Goal: Information Seeking & Learning: Learn about a topic

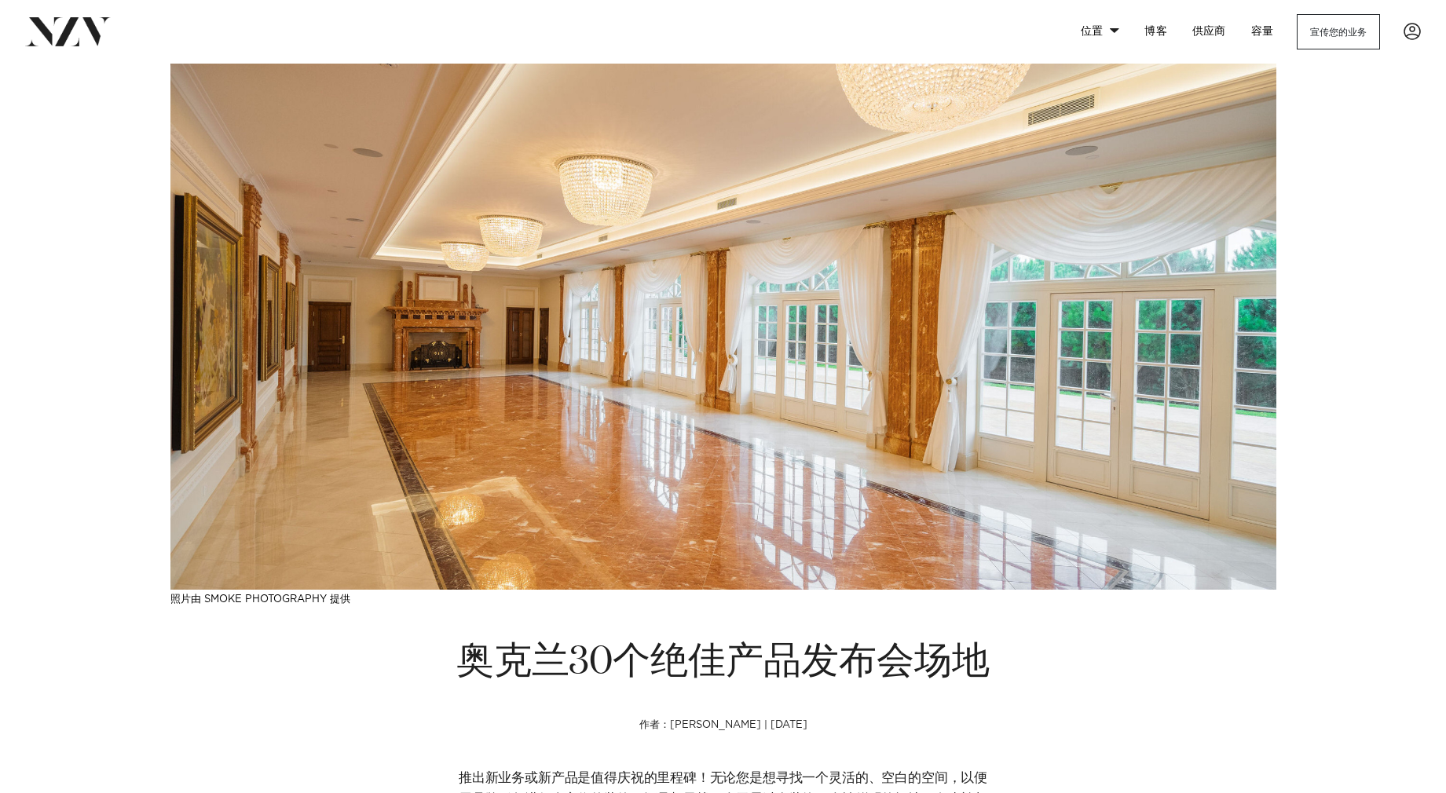
scroll to position [365, 0]
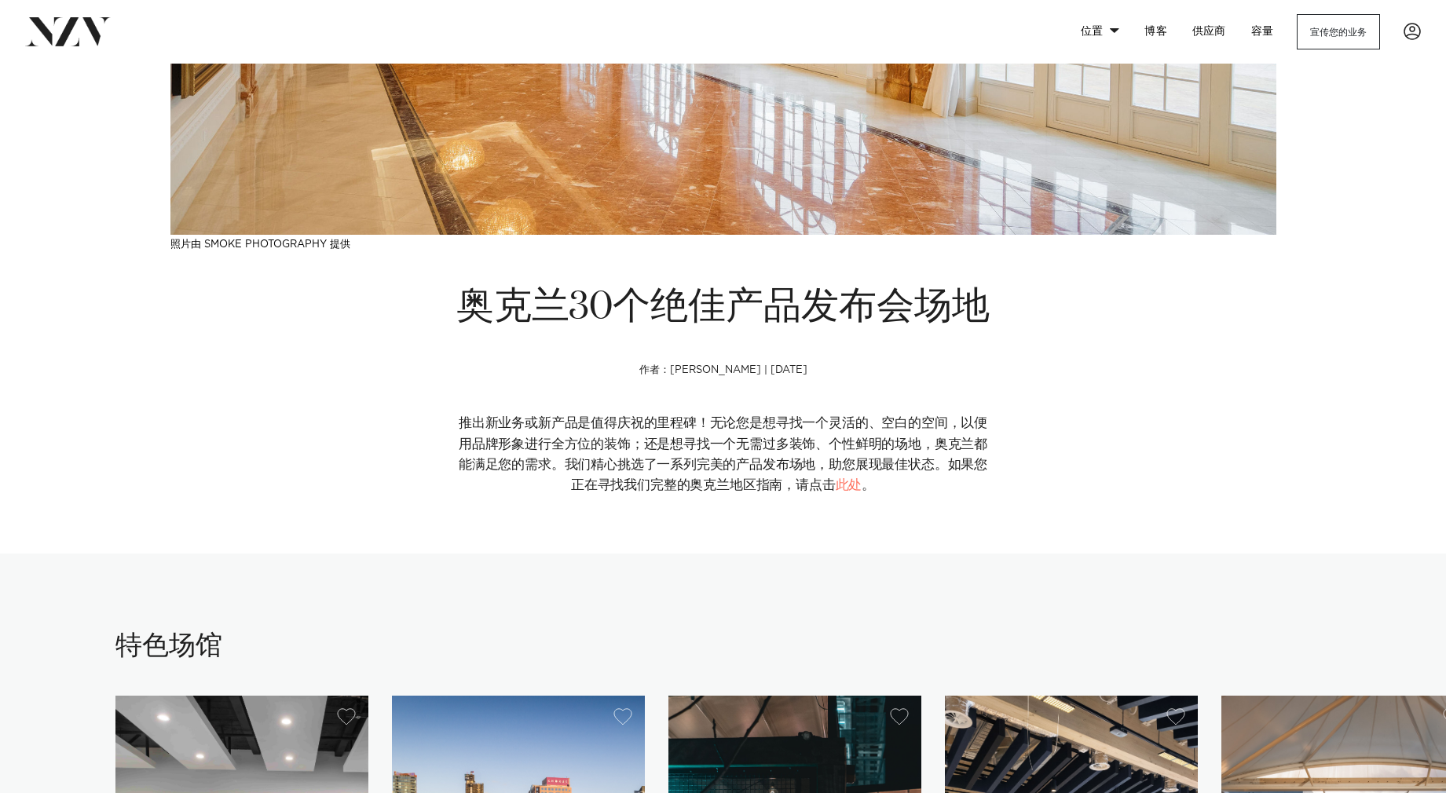
click at [676, 427] on font "推出新业务或新产品是值得庆祝的里程碑！无论您是想寻找一个灵活的、空白的空间，以便用品牌形象进行全方位的装饰；还是想寻找一个无需过多装饰、个性鲜明的场地，奥克兰…" at bounding box center [723, 454] width 529 height 75
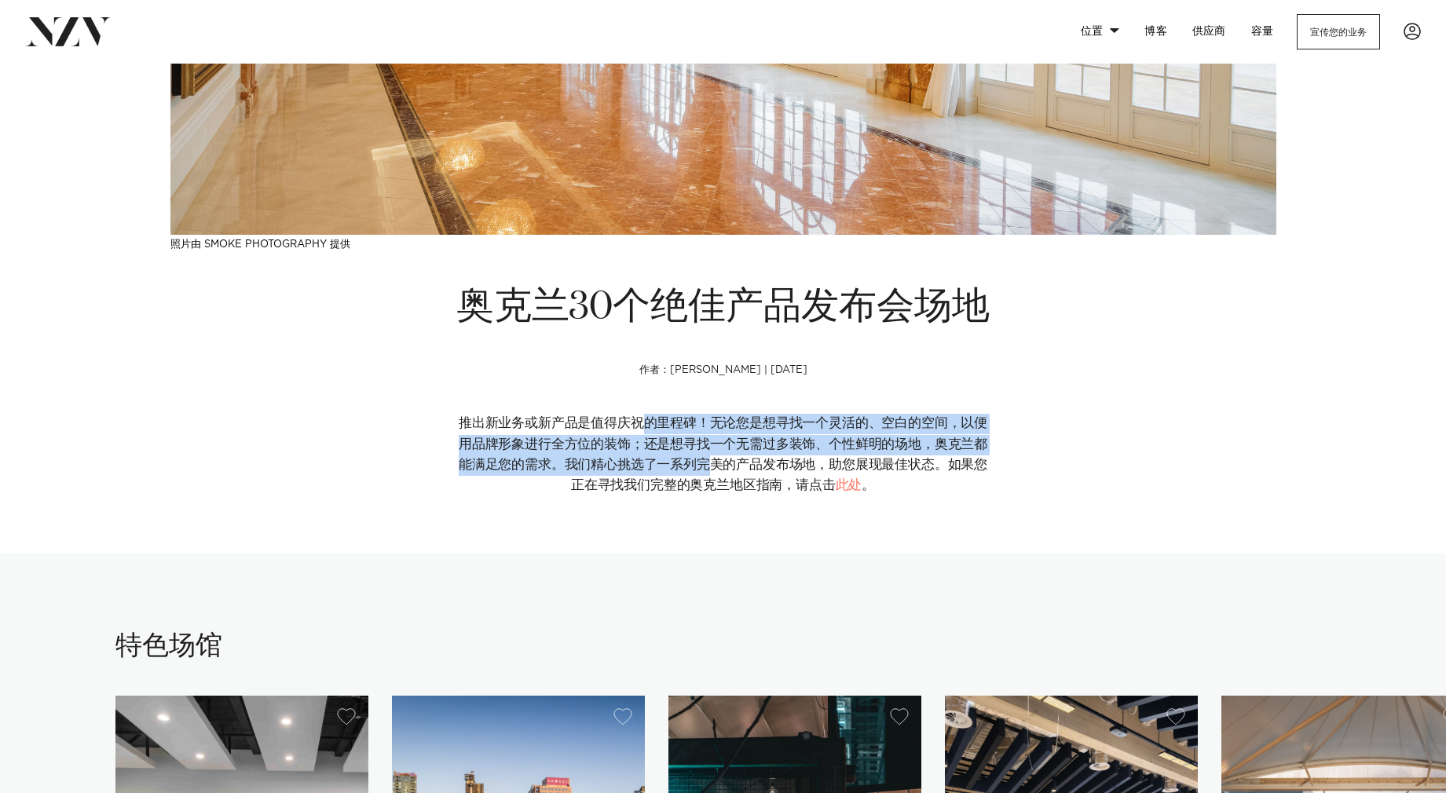
drag, startPoint x: 645, startPoint y: 427, endPoint x: 709, endPoint y: 460, distance: 72.4
click at [709, 460] on font "推出新业务或新产品是值得庆祝的里程碑！无论您是想寻找一个灵活的、空白的空间，以便用品牌形象进行全方位的装饰；还是想寻找一个无需过多装饰、个性鲜明的场地，奥克兰…" at bounding box center [723, 454] width 529 height 75
drag, startPoint x: 712, startPoint y: 463, endPoint x: 742, endPoint y: 471, distance: 31.8
click at [712, 463] on font "推出新业务或新产品是值得庆祝的里程碑！无论您是想寻找一个灵活的、空白的空间，以便用品牌形象进行全方位的装饰；还是想寻找一个无需过多装饰、个性鲜明的场地，奥克兰…" at bounding box center [723, 454] width 529 height 75
drag, startPoint x: 742, startPoint y: 471, endPoint x: 626, endPoint y: 431, distance: 123.2
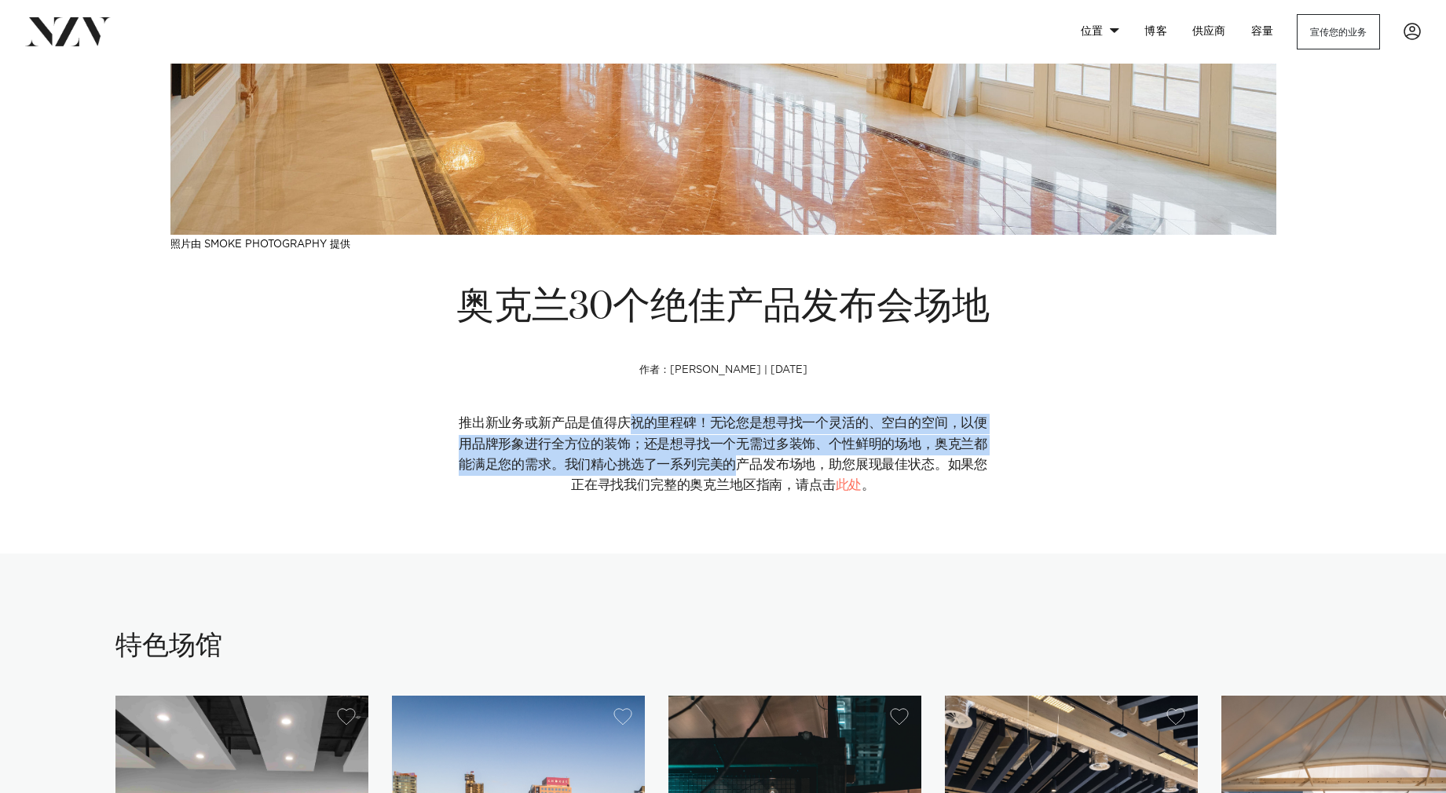
click at [626, 431] on font "推出新业务或新产品是值得庆祝的里程碑！无论您是想寻找一个灵活的、空白的空间，以便用品牌形象进行全方位的装饰；还是想寻找一个无需过多装饰、个性鲜明的场地，奥克兰…" at bounding box center [723, 454] width 529 height 75
click at [627, 431] on font "推出新业务或新产品是值得庆祝的里程碑！无论您是想寻找一个灵活的、空白的空间，以便用品牌形象进行全方位的装饰；还是想寻找一个无需过多装饰、个性鲜明的场地，奥克兰…" at bounding box center [723, 454] width 529 height 75
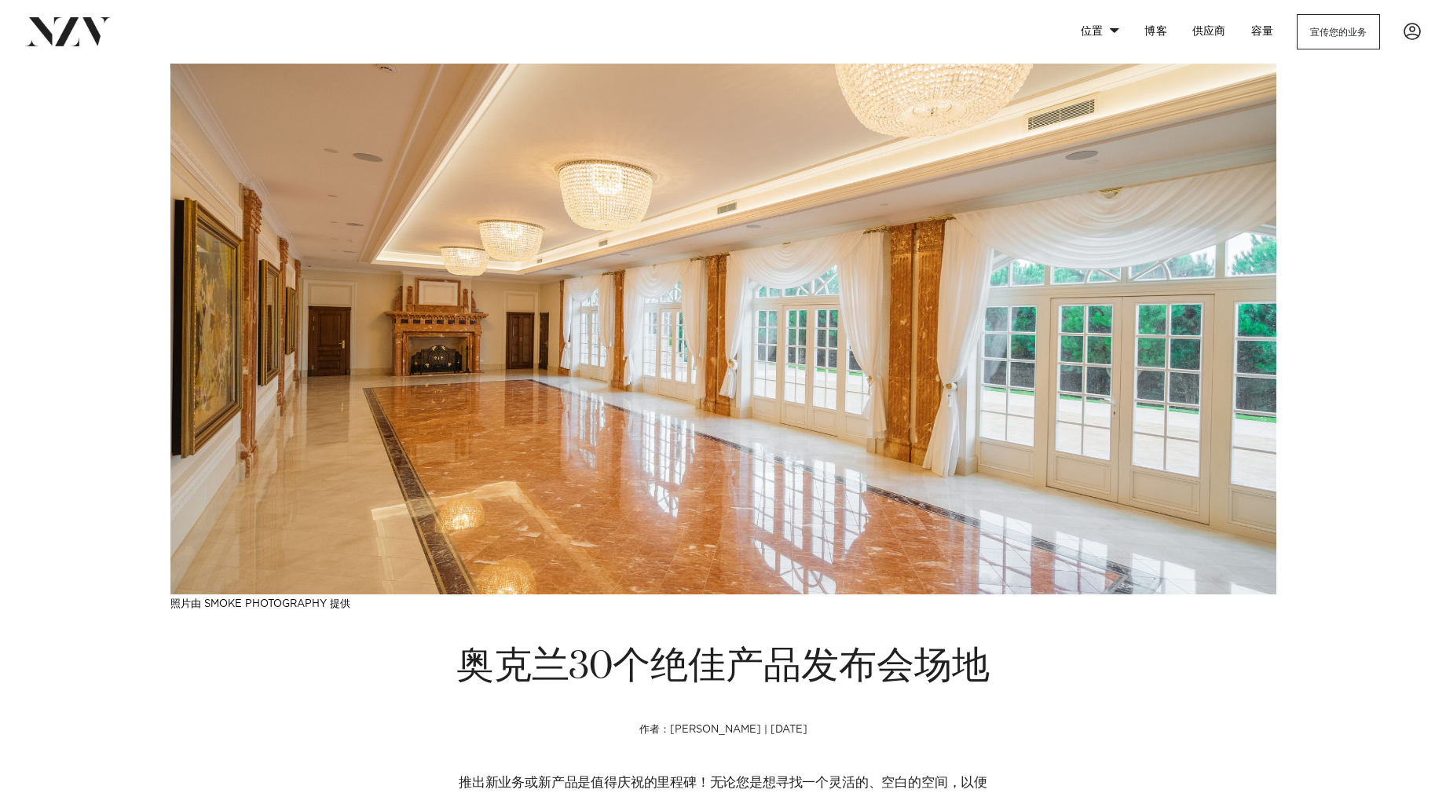
scroll to position [0, 0]
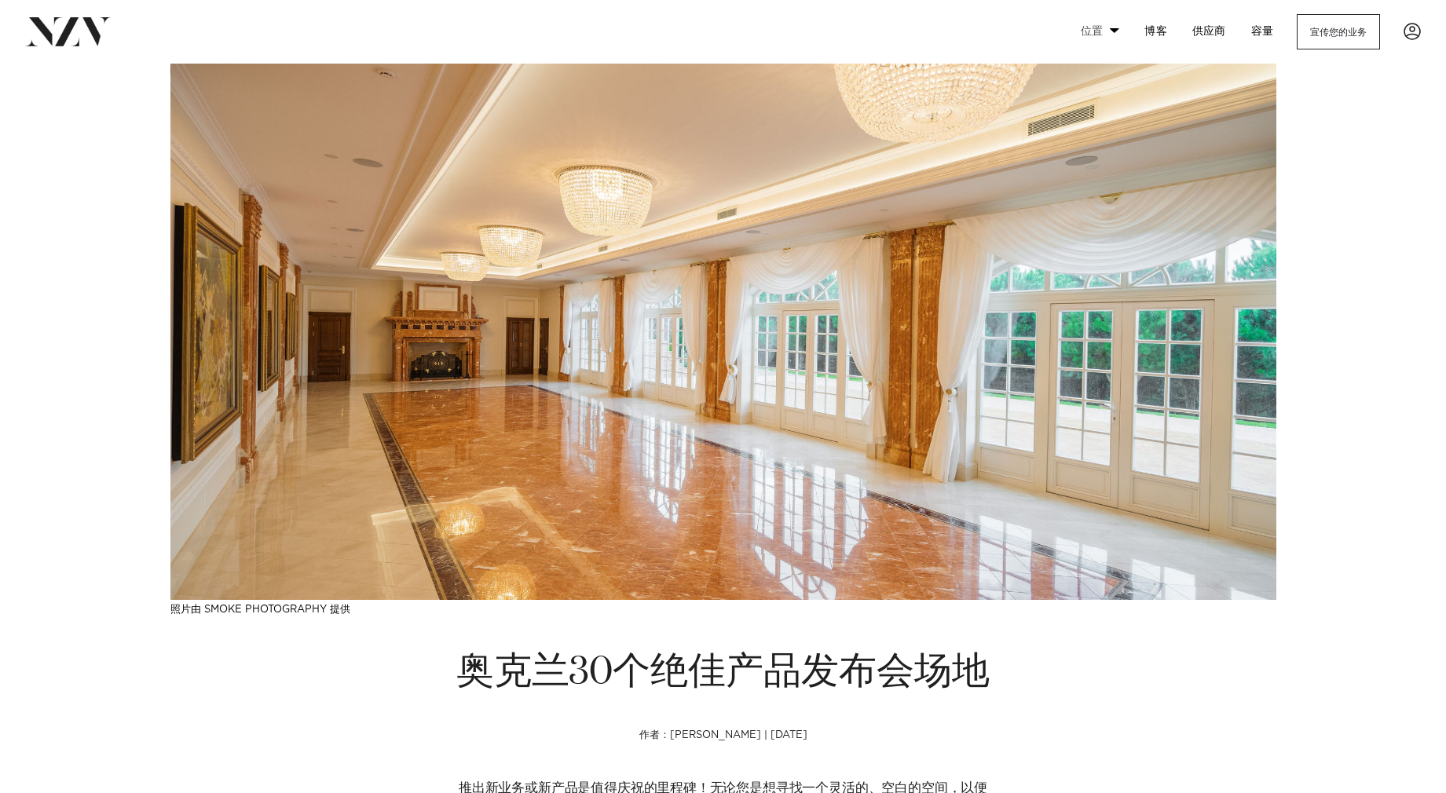
click at [1106, 34] on link "位置" at bounding box center [1100, 32] width 64 height 34
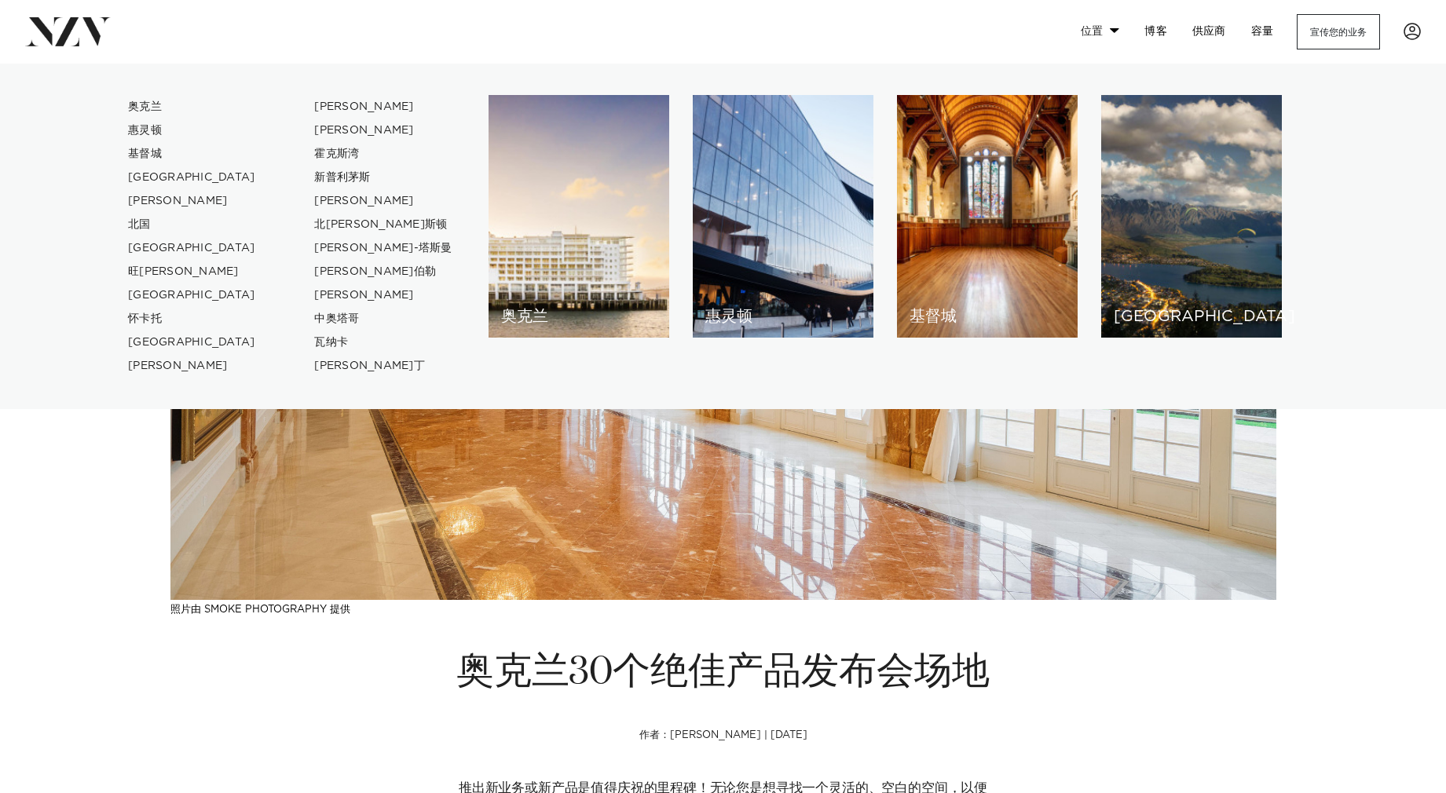
click at [1108, 34] on link "位置" at bounding box center [1100, 32] width 64 height 34
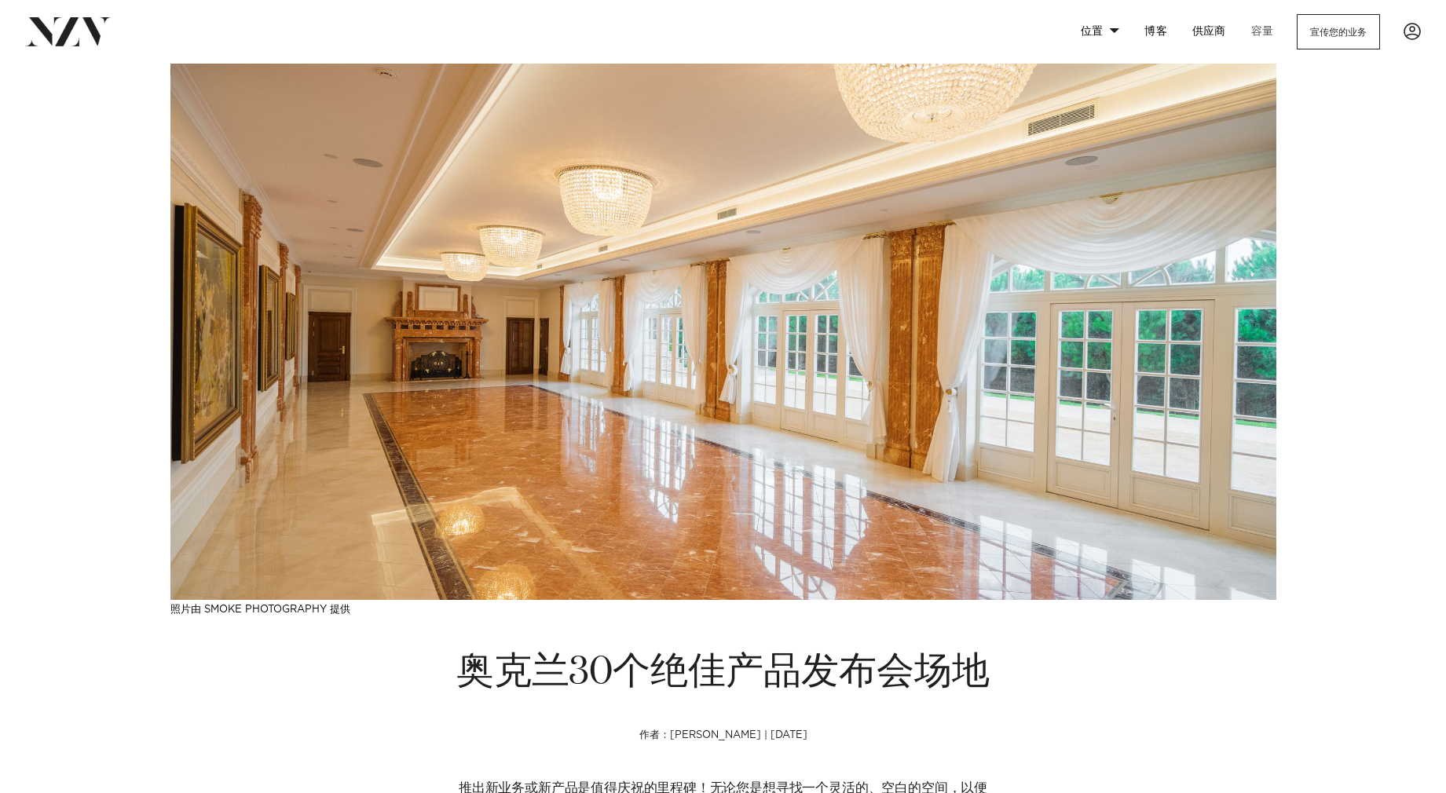
click at [1249, 32] on link "容量" at bounding box center [1263, 32] width 48 height 34
